Goal: Task Accomplishment & Management: Use online tool/utility

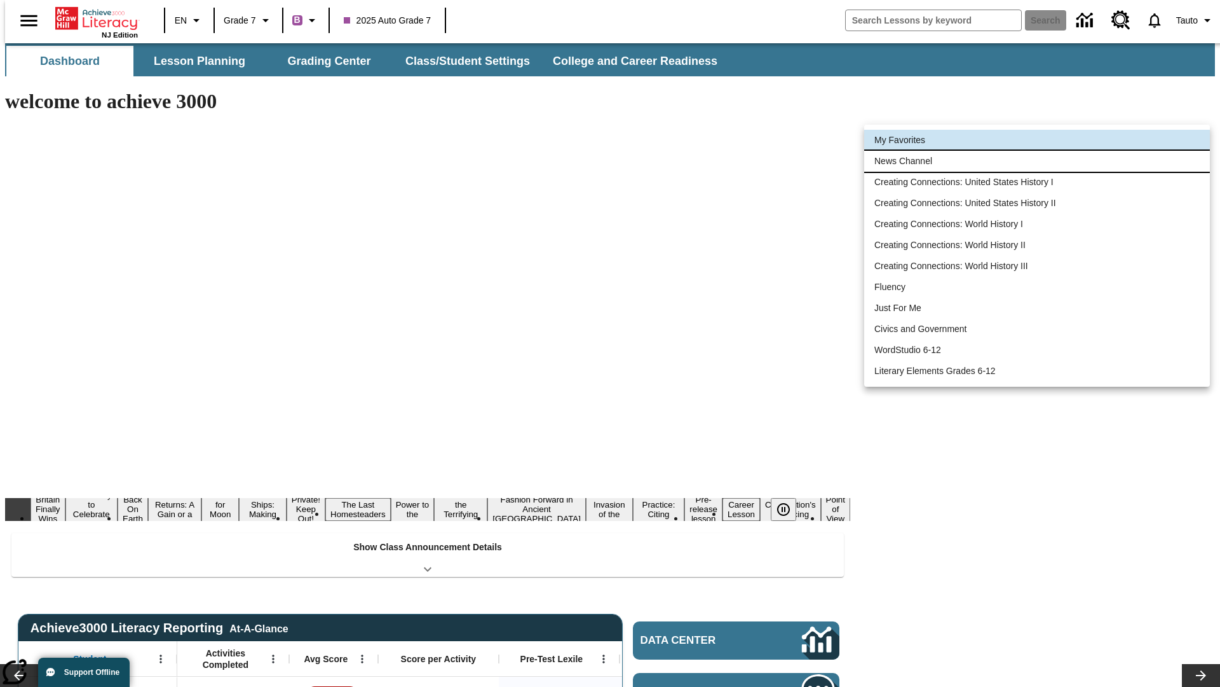
click at [1037, 161] on li "News Channel" at bounding box center [1038, 161] width 346 height 21
type input "120"
